Goal: Task Accomplishment & Management: Use online tool/utility

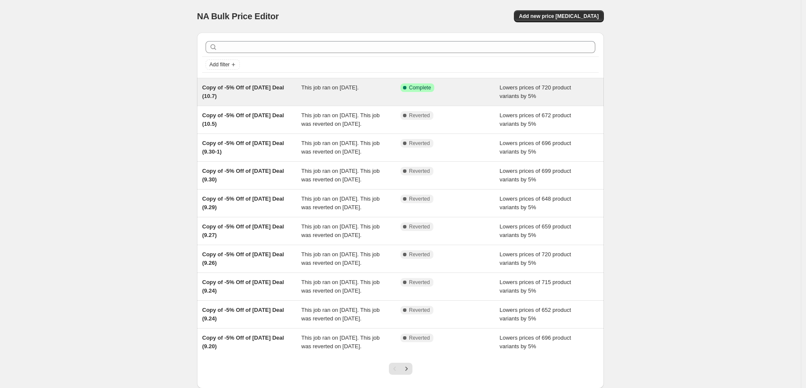
click at [359, 89] on span "This job ran on [DATE]." at bounding box center [330, 87] width 57 height 6
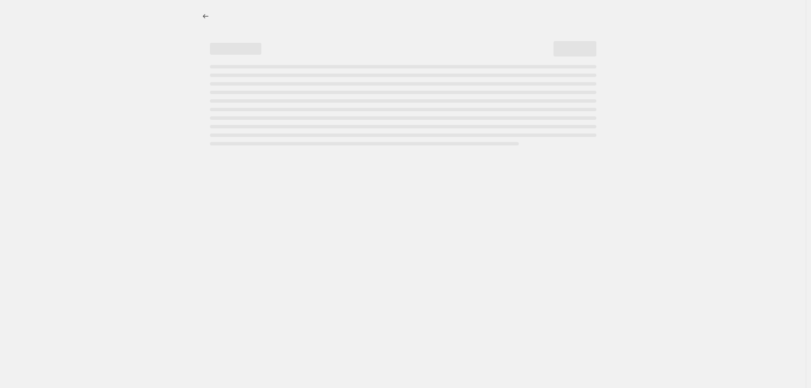
select select "percentage"
select select "pp"
select select "collection"
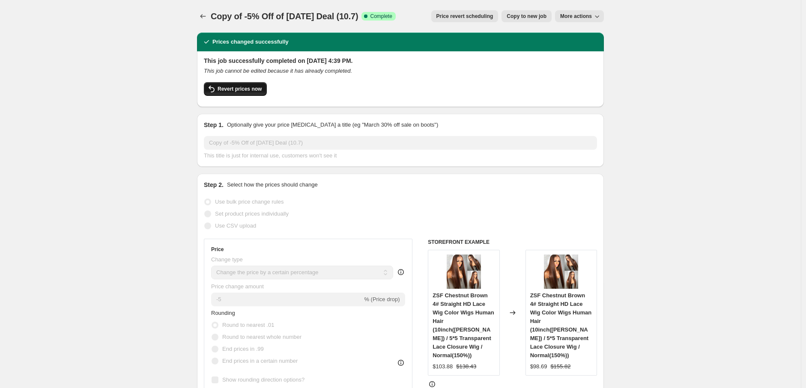
click at [244, 90] on span "Revert prices now" at bounding box center [240, 89] width 44 height 7
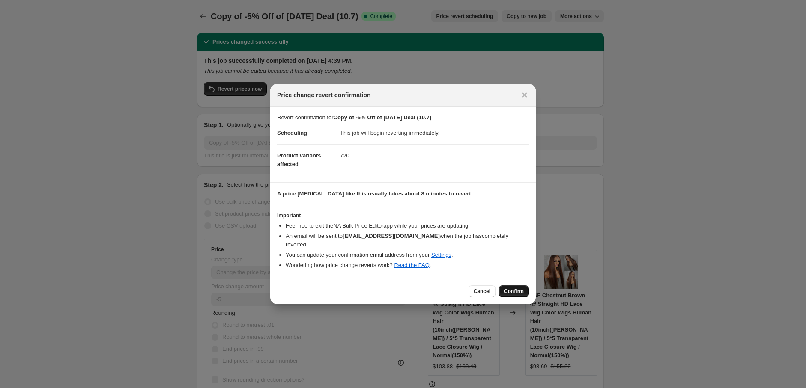
click at [522, 290] on span "Confirm" at bounding box center [514, 291] width 20 height 7
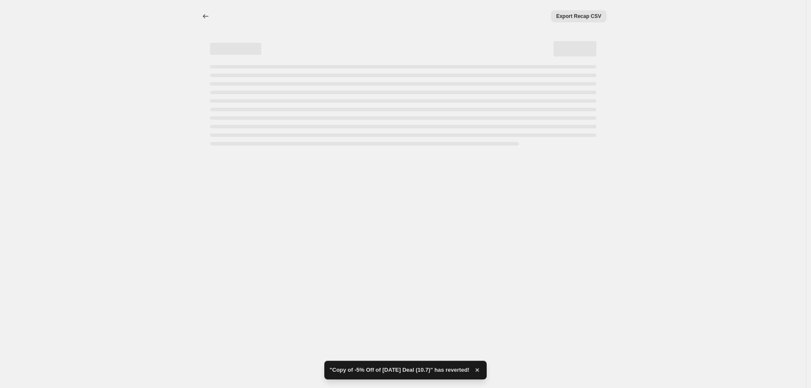
select select "percentage"
select select "pp"
select select "collection"
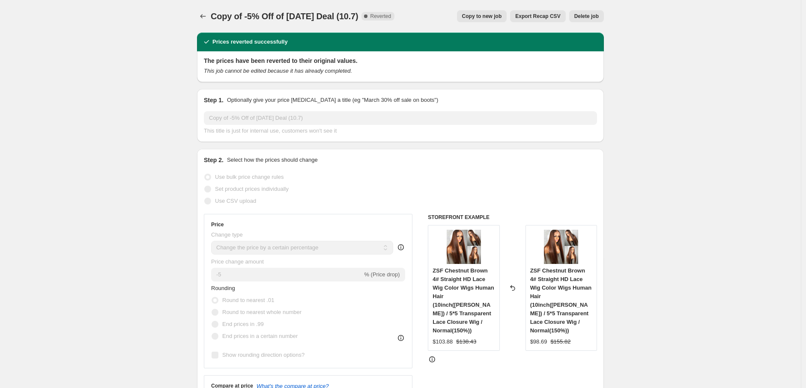
click at [496, 17] on span "Copy to new job" at bounding box center [482, 16] width 40 height 7
select select "percentage"
select select "pp"
select select "collection"
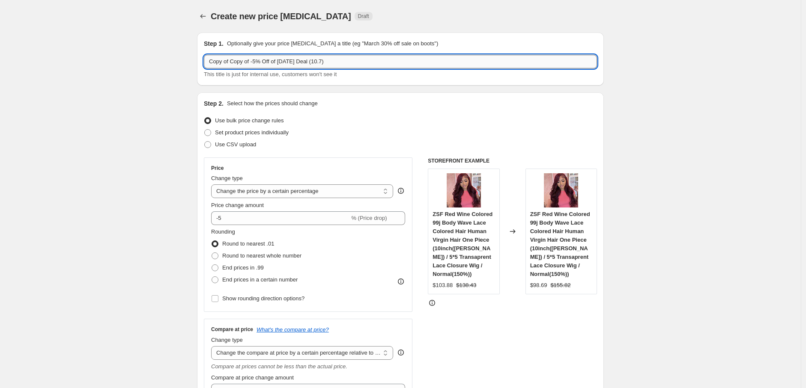
click at [233, 64] on input "Copy of Copy of -5% Off of [DATE] Deal (10.7)" at bounding box center [400, 62] width 393 height 14
click at [299, 62] on input "Copy of -5% Off of [DATE] Deal (10.7)" at bounding box center [400, 62] width 393 height 14
type input "Copy of -5% Off of [DATE] Deal (10.9)"
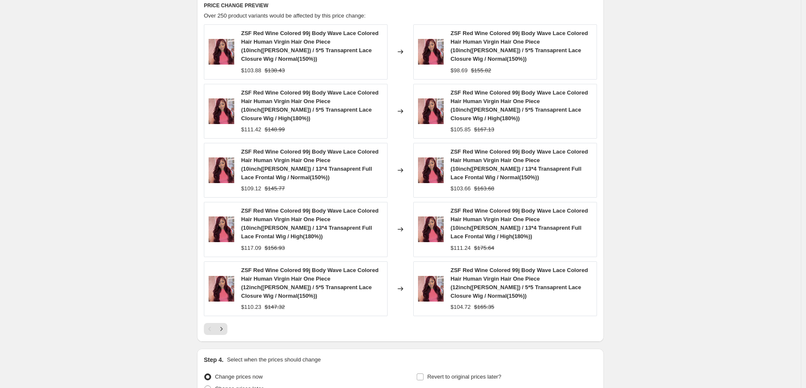
scroll to position [748, 0]
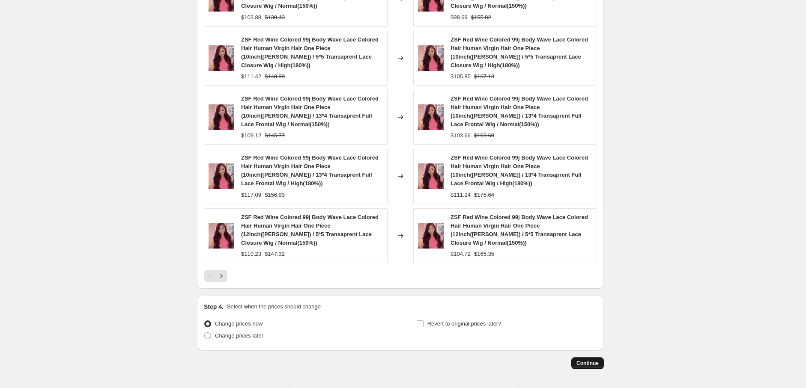
click at [587, 360] on span "Continue" at bounding box center [588, 363] width 22 height 7
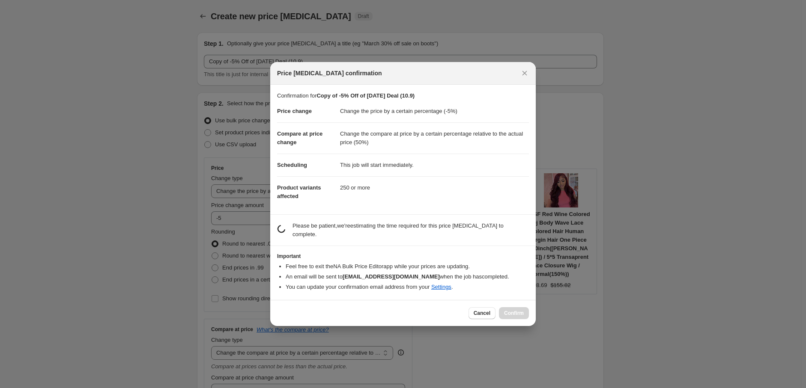
scroll to position [0, 0]
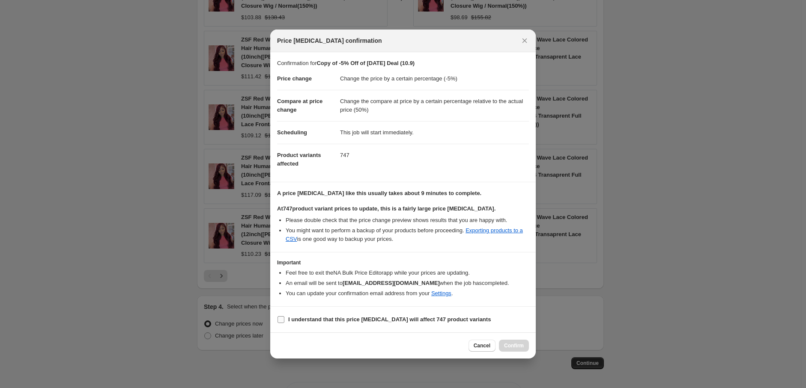
click at [283, 320] on input "I understand that this price [MEDICAL_DATA] will affect 747 product variants" at bounding box center [281, 320] width 7 height 7
checkbox input "true"
click at [511, 347] on span "Confirm" at bounding box center [514, 346] width 20 height 7
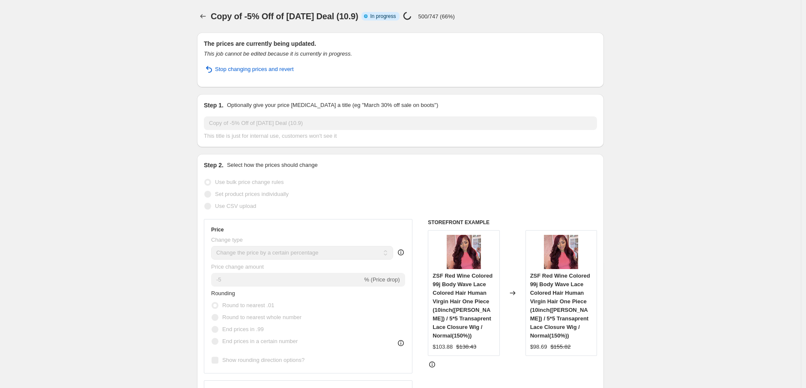
select select "percentage"
select select "pp"
select select "collection"
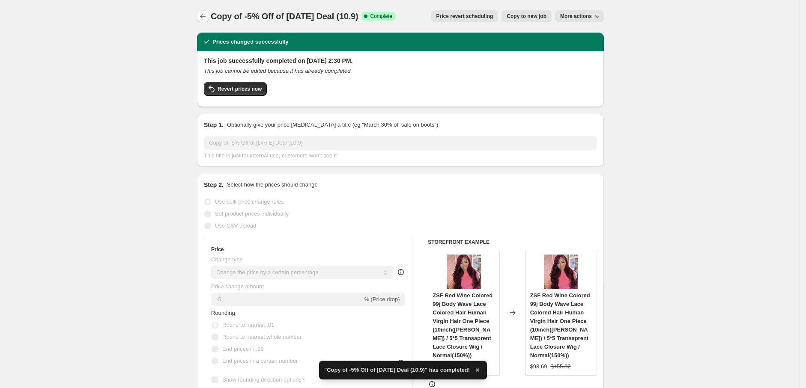
click at [204, 17] on icon "Price change jobs" at bounding box center [203, 16] width 9 height 9
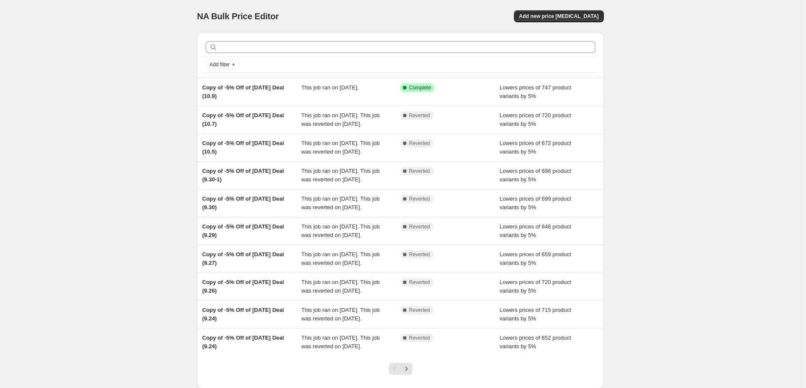
click at [128, 26] on div "NA Bulk Price Editor. This page is ready NA Bulk Price Editor Add new price [ME…" at bounding box center [400, 220] width 801 height 441
